Goal: Transaction & Acquisition: Purchase product/service

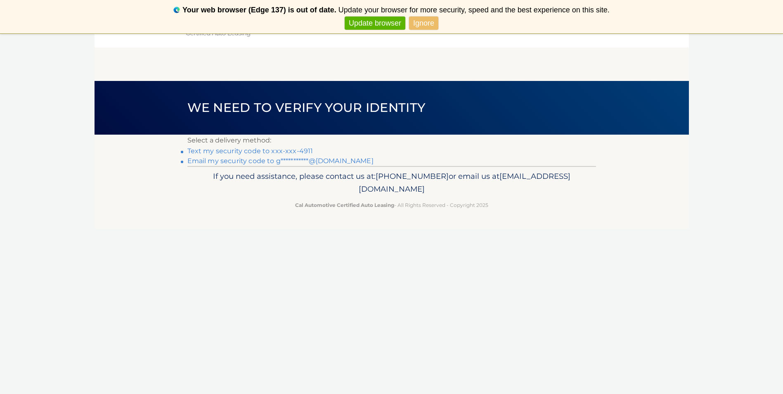
click at [250, 154] on link "Text my security code to xxx-xxx-4911" at bounding box center [250, 151] width 126 height 8
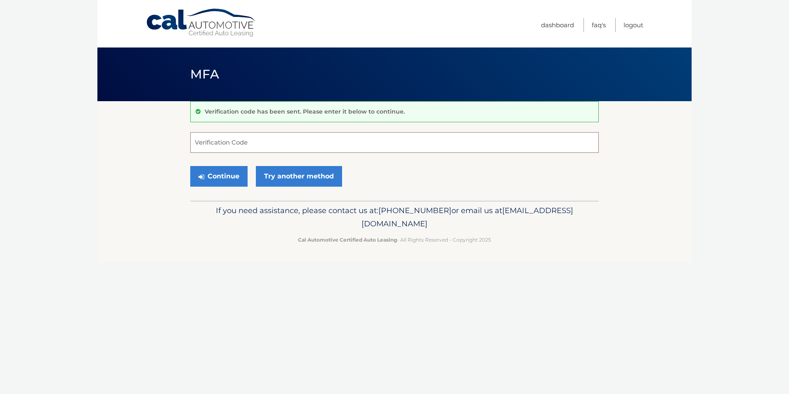
click at [244, 142] on input "Verification Code" at bounding box center [394, 142] width 409 height 21
type input "291356"
click at [221, 182] on button "Continue" at bounding box center [218, 176] width 57 height 21
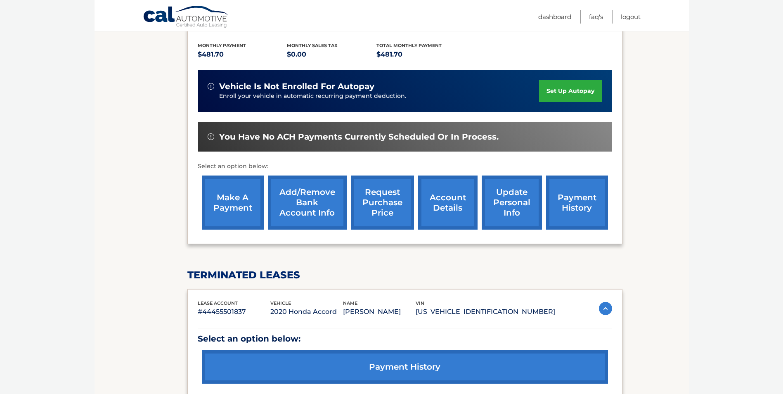
scroll to position [165, 0]
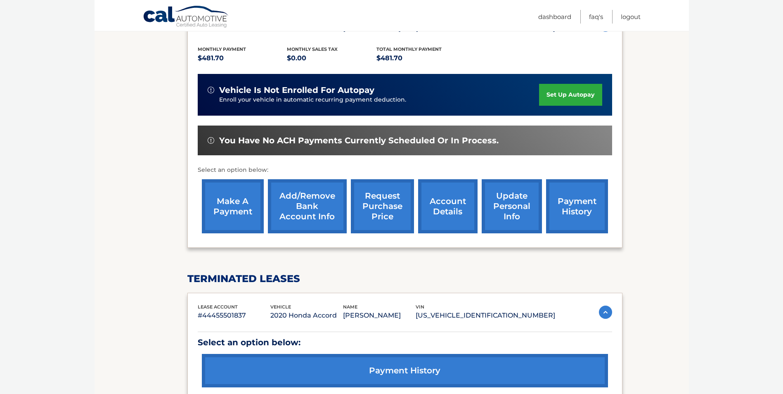
click at [177, 212] on section "my vehicles Add a new lease lease account #44455671665 vehicle 2024 Honda HR-V …" at bounding box center [392, 177] width 595 height 482
click at [223, 204] on link "make a payment" at bounding box center [233, 206] width 62 height 54
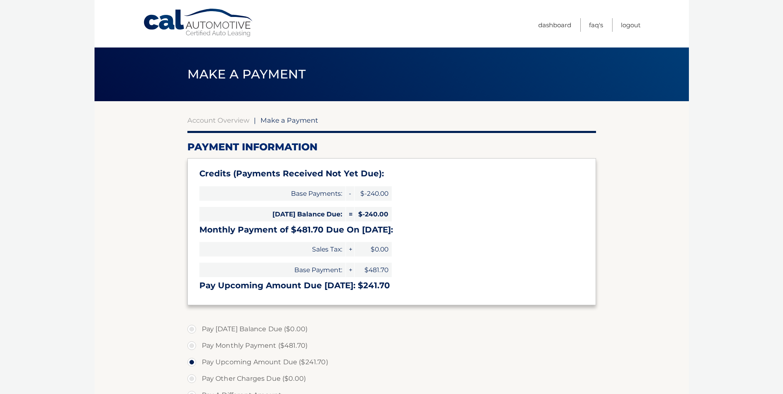
select select "YmMxMTI4YjAtMTNjMy00ZDAzLTk1NTItN2U5YzljOTRiZGVm"
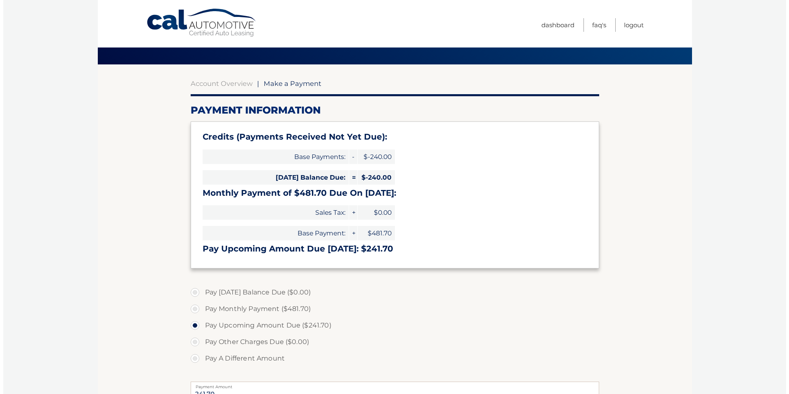
scroll to position [206, 0]
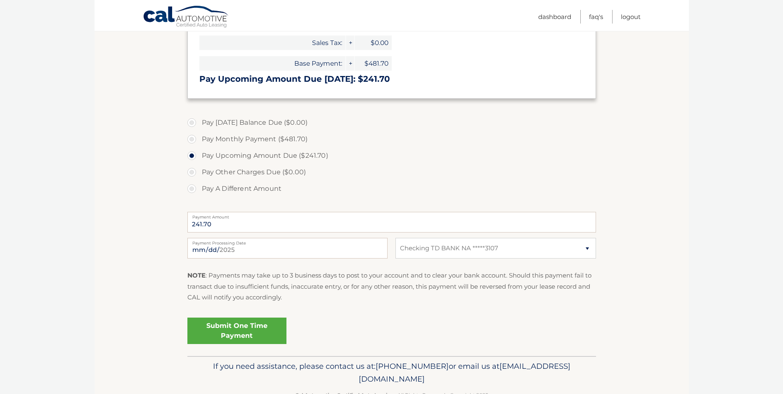
click at [213, 320] on link "Submit One Time Payment" at bounding box center [236, 331] width 99 height 26
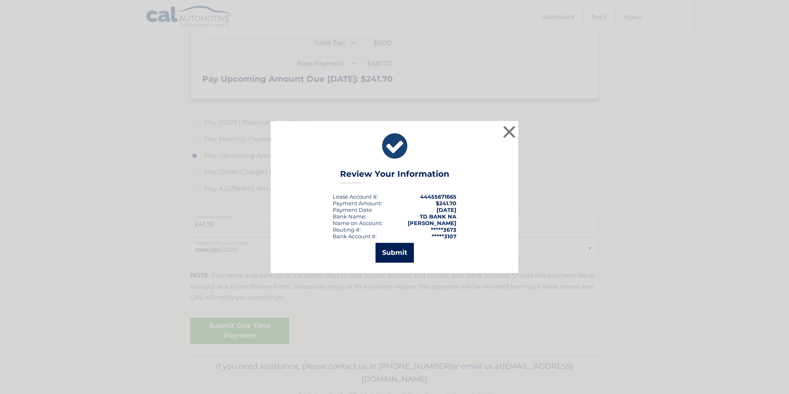
click at [389, 252] on button "Submit" at bounding box center [395, 253] width 38 height 20
